Goal: Information Seeking & Learning: Learn about a topic

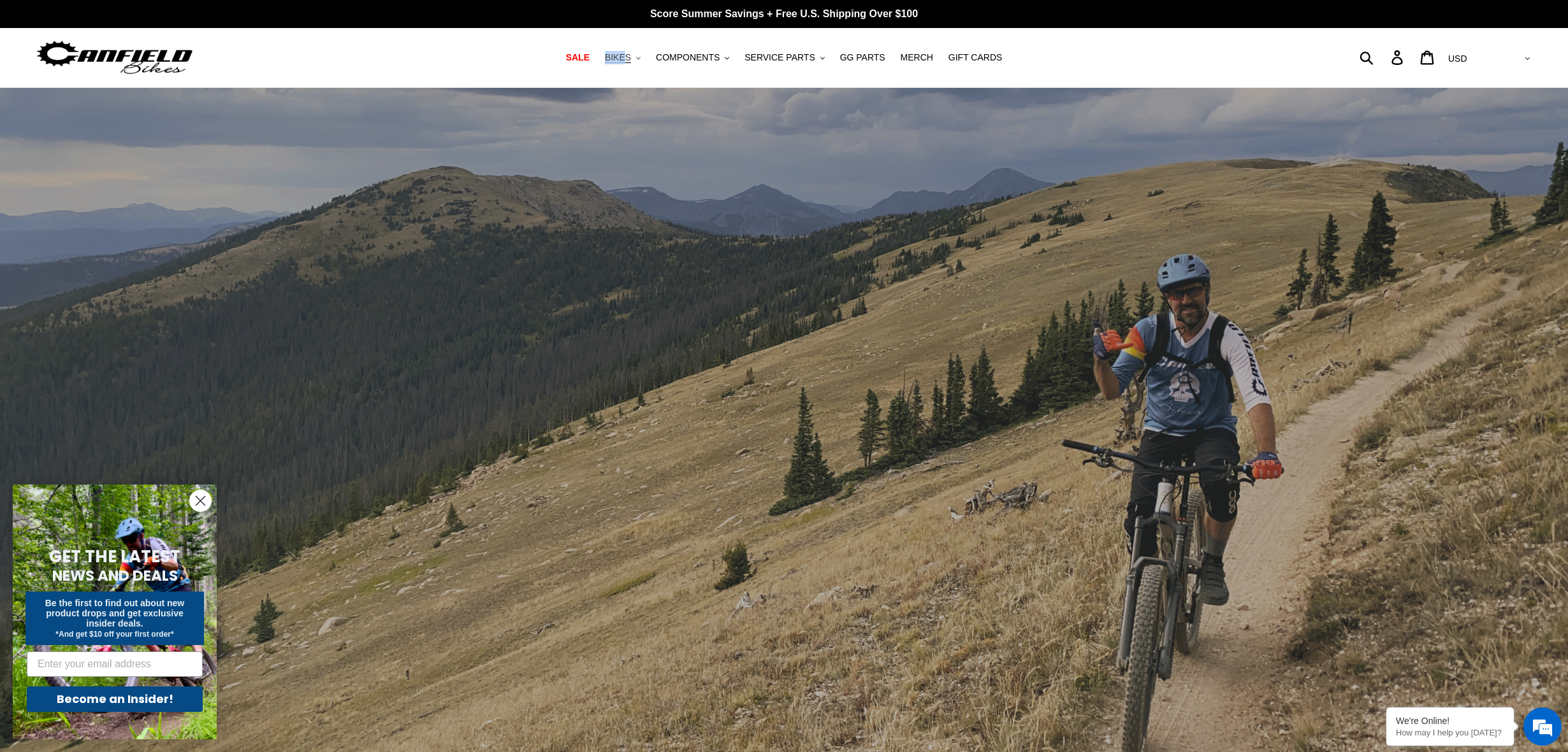
drag, startPoint x: 603, startPoint y: 60, endPoint x: 648, endPoint y: 59, distance: 45.0
click at [638, 59] on ul "SALE BIKES .cls-1{fill:#231f20} SHOP ALL BIKES SHOP DEMO BIKES - On SALE Now! J…" at bounding box center [784, 57] width 749 height 17
drag, startPoint x: 650, startPoint y: 72, endPoint x: 625, endPoint y: 62, distance: 26.9
click at [650, 72] on nav "SALE BIKES .cls-1{fill:#231f20} SHOP ALL BIKES SHOP DEMO BIKES - On SALE Now! J…" at bounding box center [784, 57] width 749 height 60
click at [624, 58] on span "BIKES" at bounding box center [618, 57] width 26 height 11
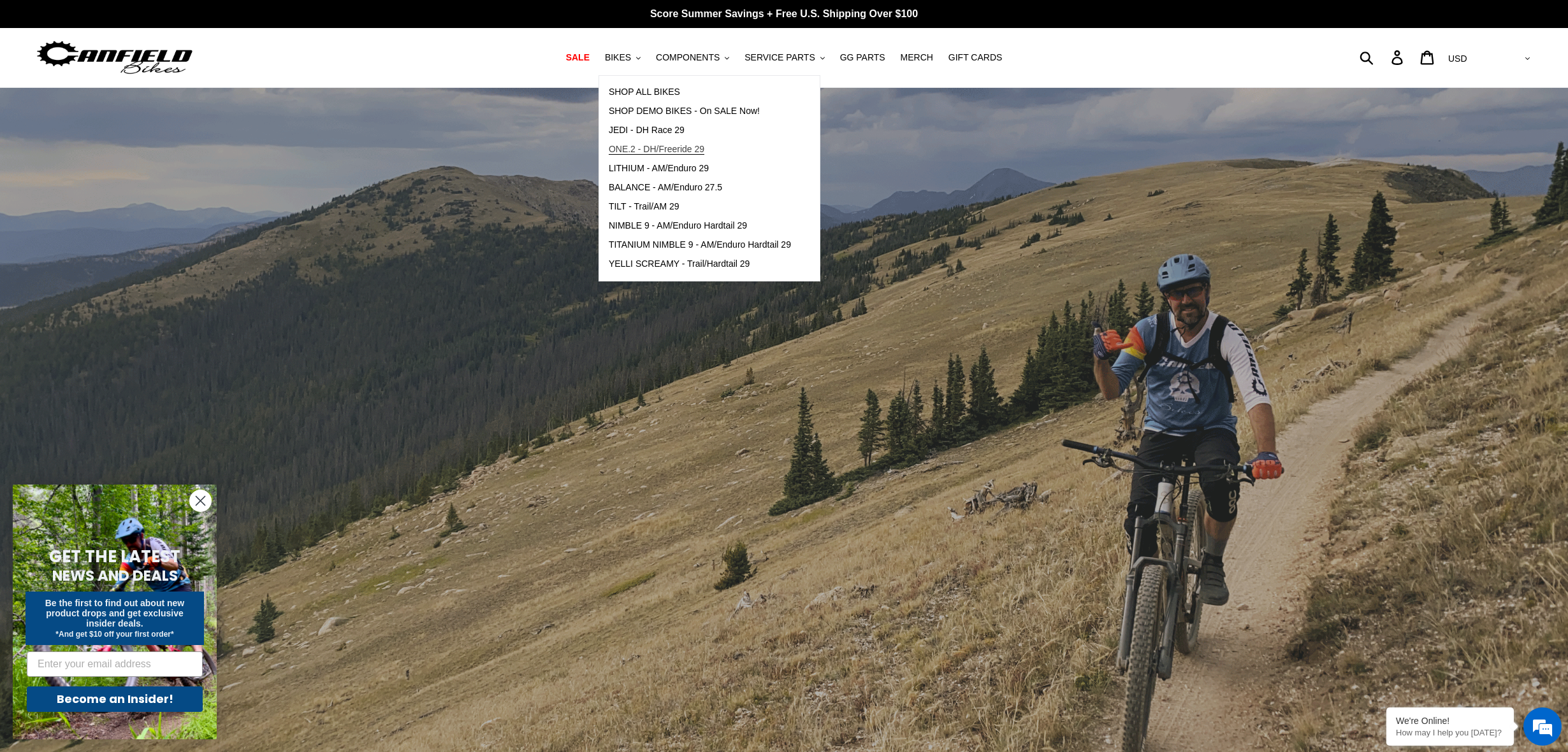
click at [674, 147] on span "ONE.2 - DH/Freeride 29" at bounding box center [656, 149] width 95 height 11
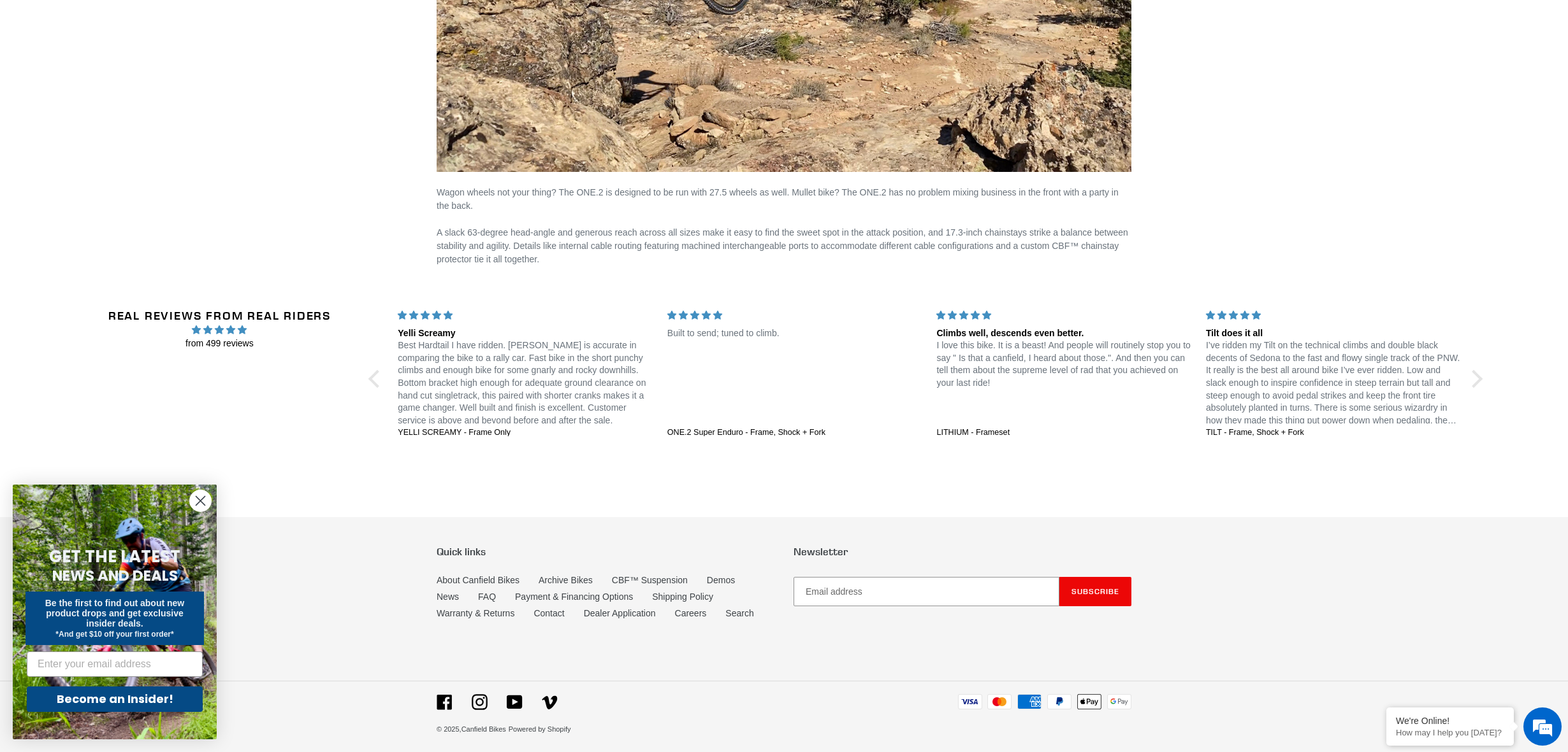
scroll to position [2117, 0]
click at [479, 576] on link "About Canfield Bikes" at bounding box center [478, 581] width 83 height 11
